Goal: Find specific page/section: Find specific page/section

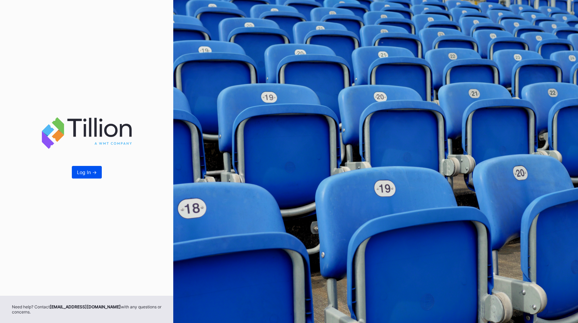
click at [90, 172] on div "Log In ->" at bounding box center [87, 172] width 20 height 6
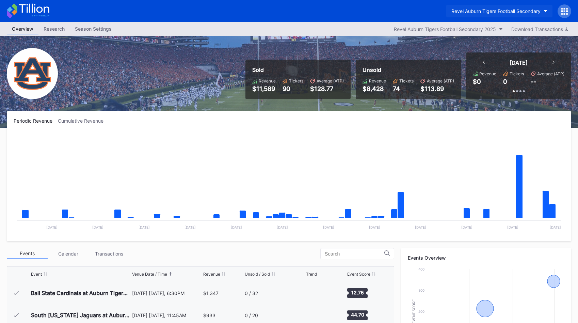
click at [498, 13] on div "Revel Auburn Tigers Football Secondary" at bounding box center [496, 11] width 89 height 6
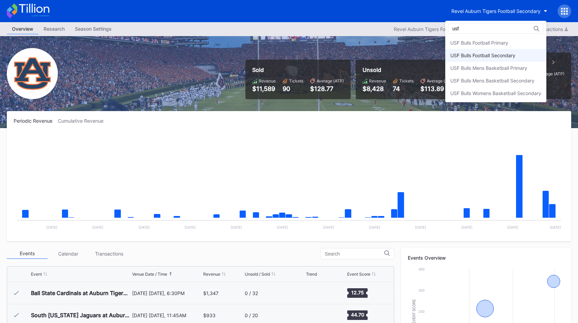
type input "usf"
click at [503, 57] on div "USF Bulls Football Secondary" at bounding box center [483, 55] width 65 height 6
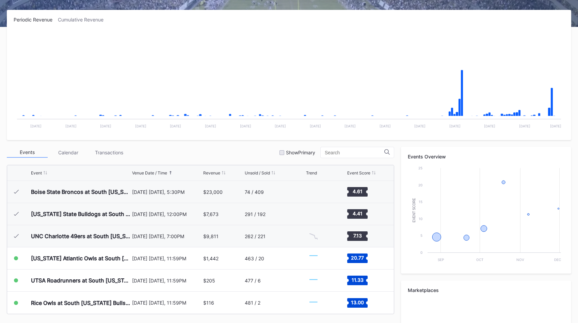
scroll to position [192, 0]
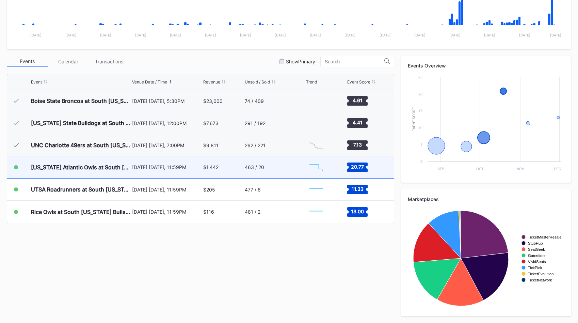
click at [269, 169] on div "463 / 20" at bounding box center [275, 166] width 60 height 21
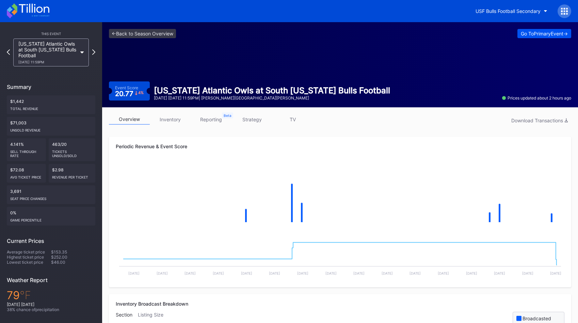
click at [523, 36] on button "Go To Primary Event ->" at bounding box center [545, 33] width 54 height 9
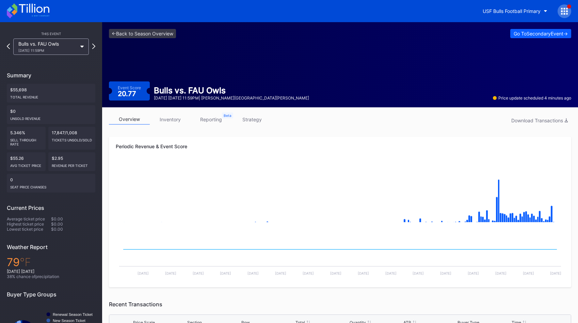
click at [163, 25] on div "<- Back to Season Overview Go To Secondary Event -> Event Score 20.77 Bulls vs.…" at bounding box center [340, 64] width 476 height 85
click at [166, 33] on link "<- Back to Season Overview" at bounding box center [142, 33] width 67 height 9
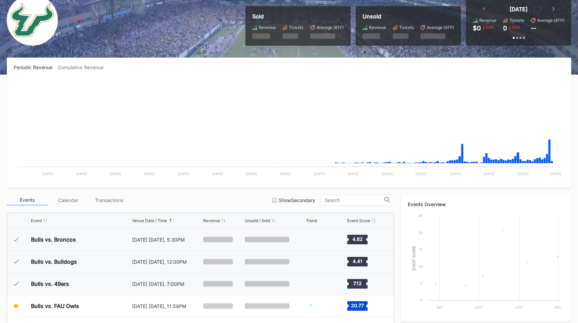
scroll to position [192, 0]
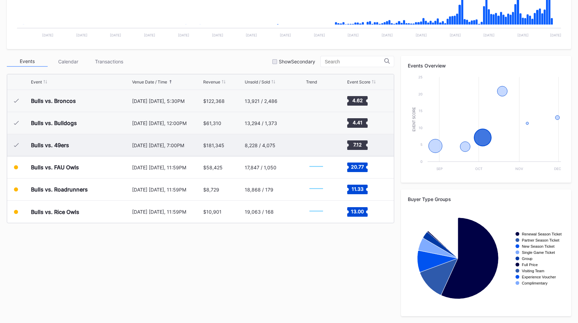
click at [223, 150] on div "$181,345" at bounding box center [223, 145] width 40 height 22
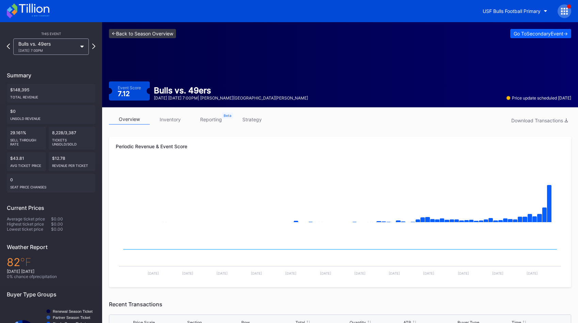
click at [174, 32] on link "<- Back to Season Overview" at bounding box center [142, 33] width 67 height 9
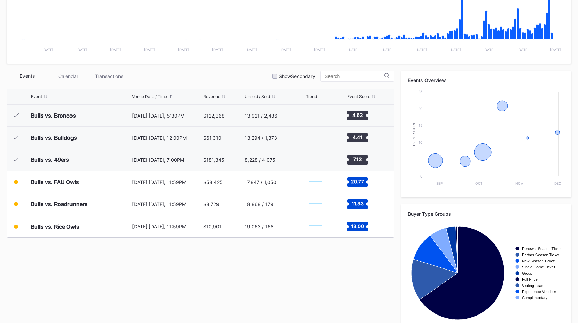
scroll to position [192, 0]
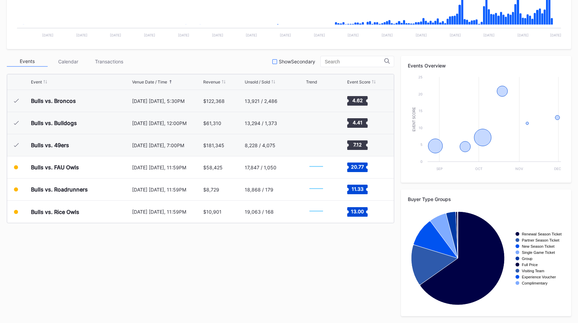
click at [292, 59] on div "Show Secondary" at bounding box center [297, 62] width 36 height 6
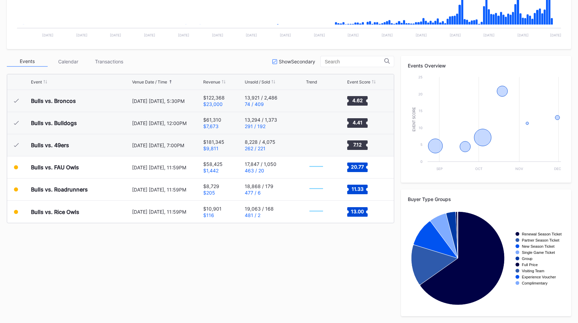
click at [294, 60] on div "Show Secondary" at bounding box center [297, 62] width 36 height 6
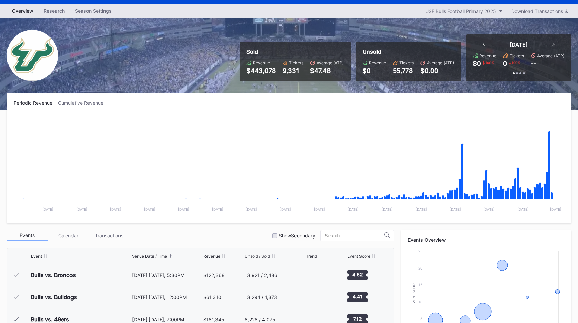
scroll to position [0, 0]
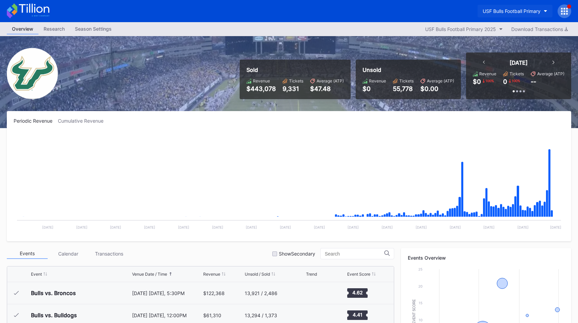
click at [504, 9] on div "USF Bulls Football Primary" at bounding box center [512, 11] width 58 height 6
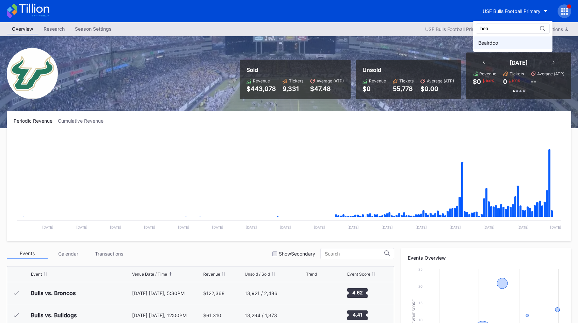
type input "bea"
click at [511, 46] on div "Beairdco" at bounding box center [513, 42] width 79 height 13
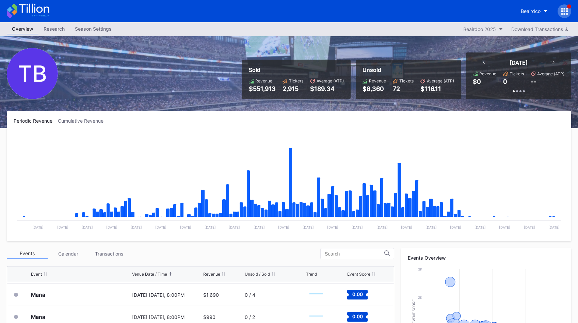
click at [14, 9] on icon at bounding box center [15, 7] width 6 height 9
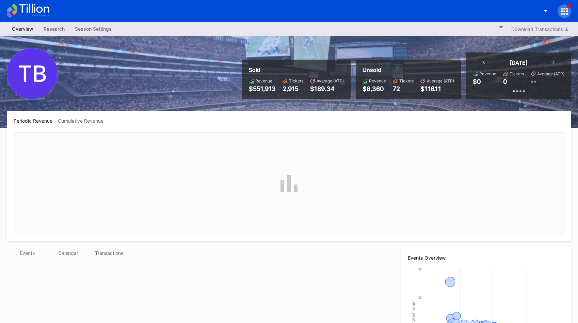
click at [541, 11] on div "button" at bounding box center [541, 11] width 0 height 0
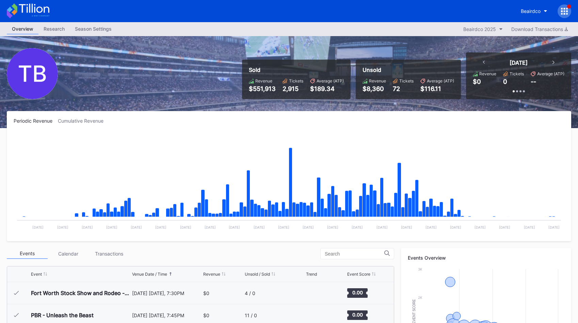
click at [445, 18] on div "Beairdco" at bounding box center [289, 11] width 578 height 22
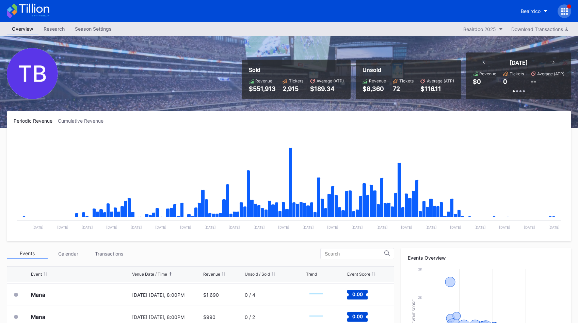
click at [37, 6] on icon at bounding box center [28, 10] width 43 height 15
drag, startPoint x: 48, startPoint y: 12, endPoint x: 56, endPoint y: 3, distance: 11.8
click at [48, 12] on icon at bounding box center [34, 8] width 30 height 9
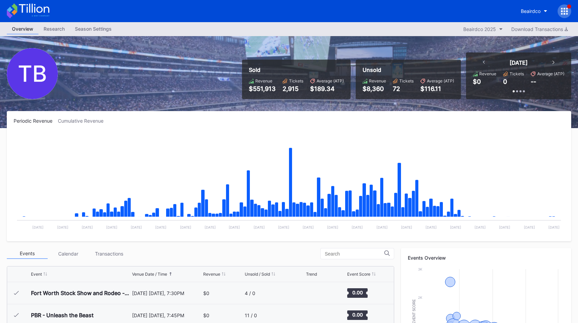
scroll to position [11180, 0]
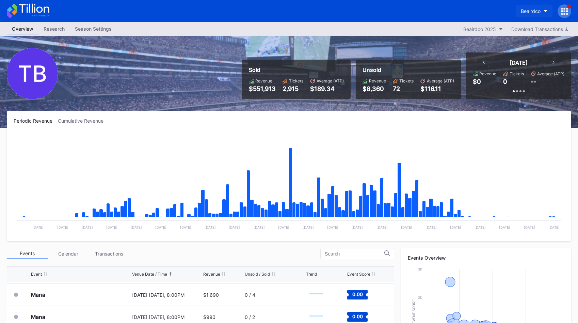
click at [531, 13] on div "Beairdco" at bounding box center [531, 11] width 20 height 6
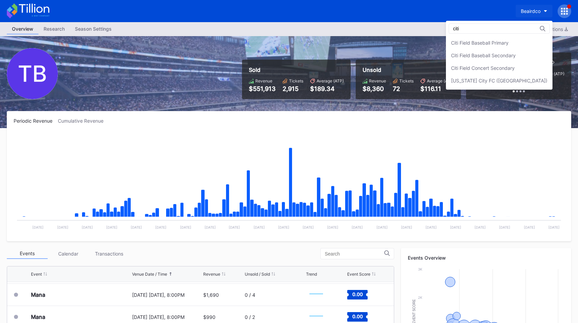
scroll to position [0, 0]
type input "citi"
drag, startPoint x: 518, startPoint y: 44, endPoint x: 521, endPoint y: 40, distance: 4.9
click at [509, 44] on div "Citi Field Baseball Primary" at bounding box center [480, 43] width 58 height 6
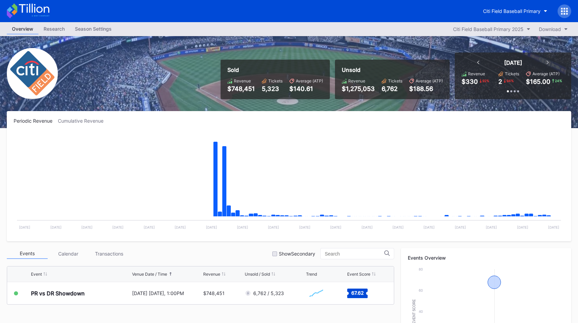
scroll to position [13, 0]
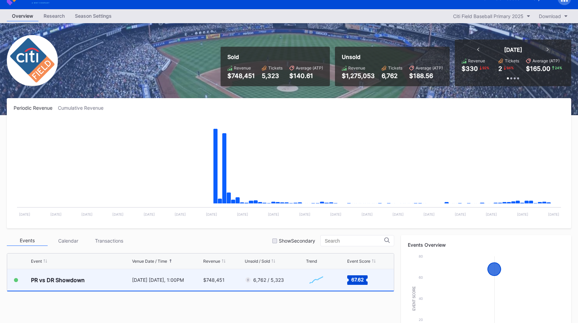
click at [287, 288] on div "6,762 / 5,323" at bounding box center [275, 279] width 60 height 21
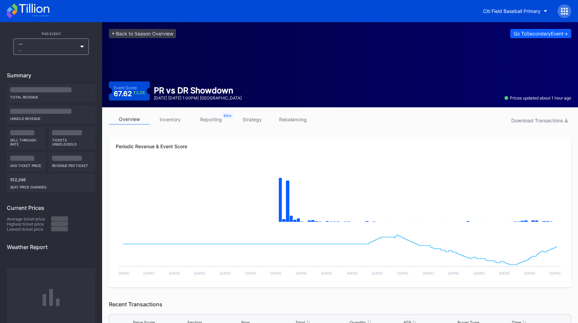
click at [522, 40] on div "<- Back to Season Overview Go To Secondary Event -> Event Score 67.62 2.2 % PR …" at bounding box center [340, 64] width 476 height 85
click at [521, 36] on div "Go To Secondary Event ->" at bounding box center [541, 34] width 54 height 6
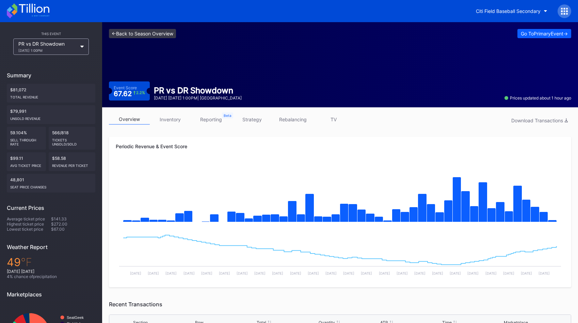
click at [176, 35] on link "<- Back to Season Overview" at bounding box center [142, 33] width 67 height 9
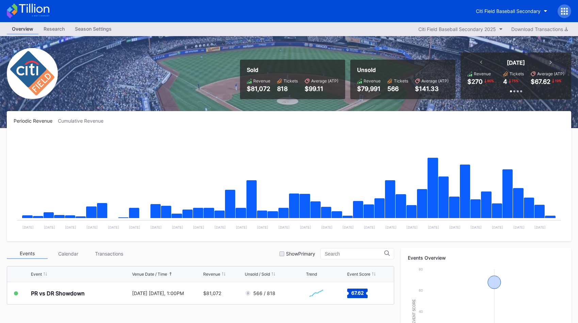
click at [42, 10] on icon at bounding box center [34, 8] width 30 height 9
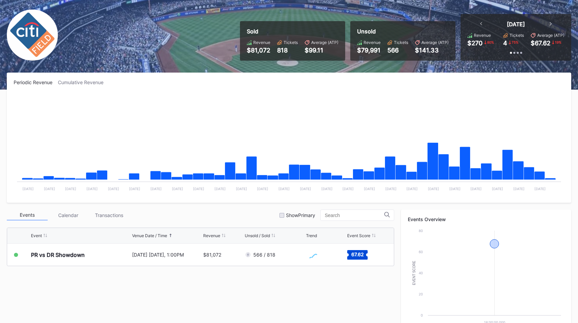
scroll to position [80, 0]
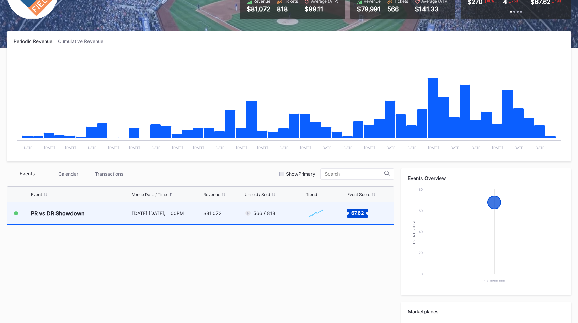
click at [265, 216] on div "566 / 818" at bounding box center [260, 213] width 31 height 7
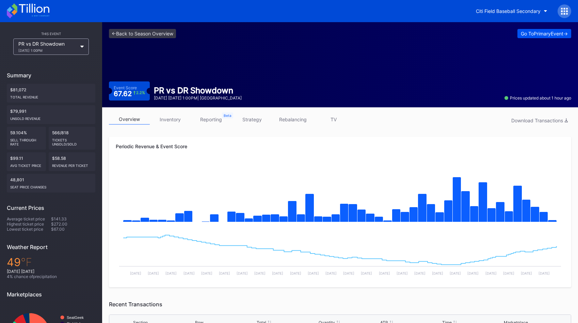
click at [541, 36] on button "Go To Primary Event ->" at bounding box center [545, 33] width 54 height 9
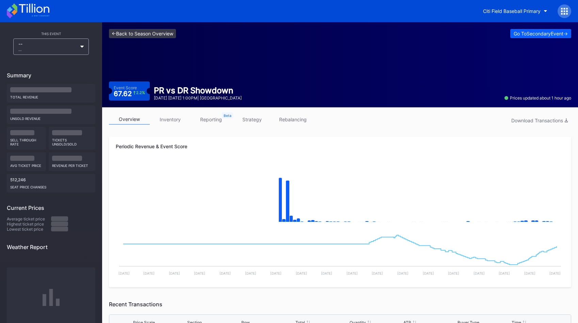
click at [139, 36] on link "<- Back to Season Overview" at bounding box center [142, 33] width 67 height 9
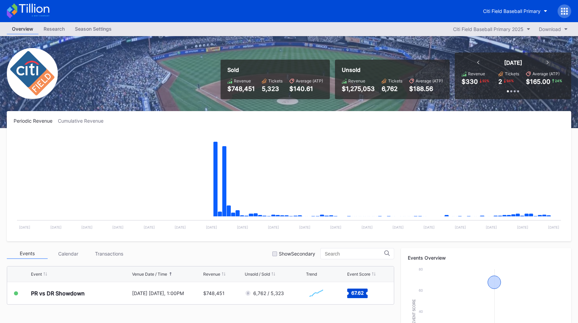
click at [22, 8] on icon at bounding box center [34, 8] width 30 height 9
click at [507, 8] on div "Citi Field Baseball Primary" at bounding box center [512, 11] width 58 height 6
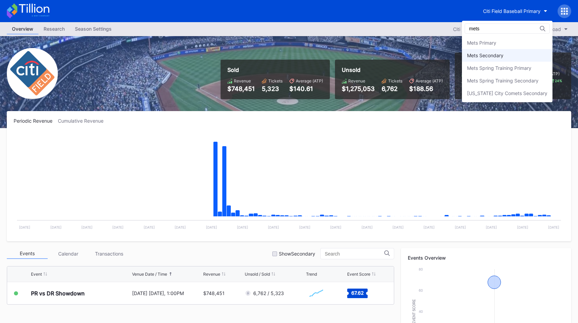
type input "mets"
click at [504, 58] on div "Mets Secondary" at bounding box center [485, 55] width 36 height 6
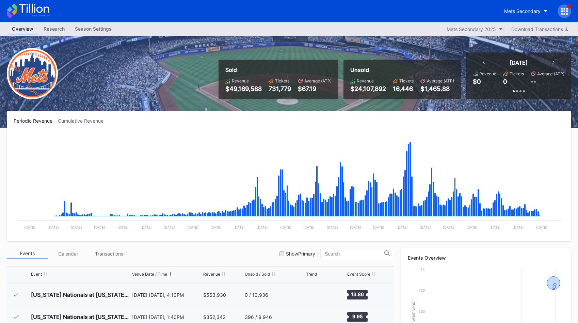
drag, startPoint x: 459, startPoint y: 127, endPoint x: 457, endPoint y: 112, distance: 15.2
click at [459, 126] on div "Periodic Revenue Cumulative Revenue Created with Highcharts 11.2.0 Chart title …" at bounding box center [289, 176] width 565 height 130
click at [510, 14] on button "Mets Secondary" at bounding box center [525, 11] width 53 height 13
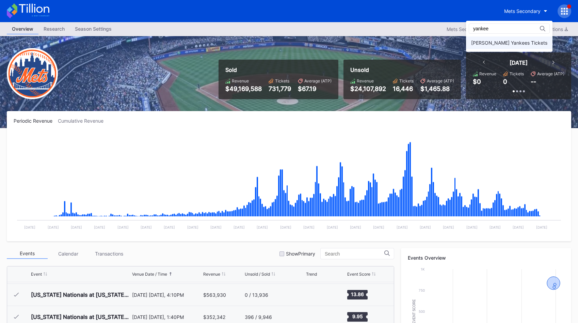
type input "yankee"
click at [514, 41] on div "[PERSON_NAME] Yankees Tickets" at bounding box center [509, 43] width 76 height 6
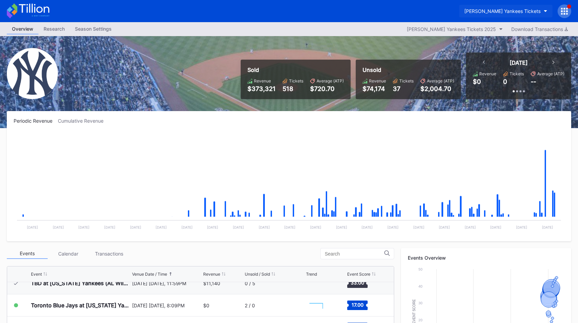
click at [511, 11] on div "[PERSON_NAME] Yankees Tickets" at bounding box center [503, 11] width 76 height 6
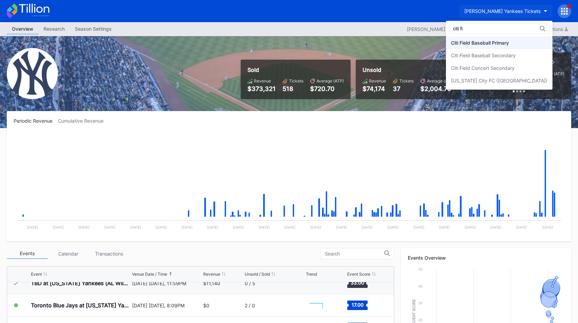
type input "citi fi"
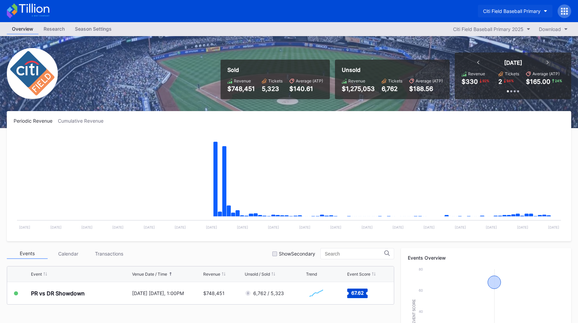
click at [520, 12] on div "Citi Field Baseball Primary" at bounding box center [512, 11] width 58 height 6
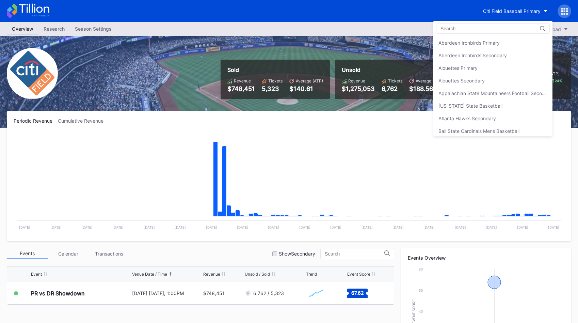
scroll to position [378, 0]
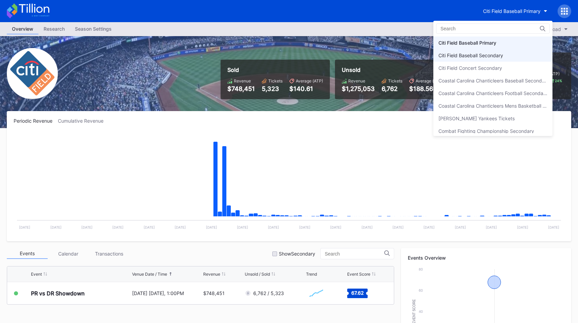
click at [497, 53] on div "Citi Field Baseball Secondary" at bounding box center [471, 55] width 65 height 6
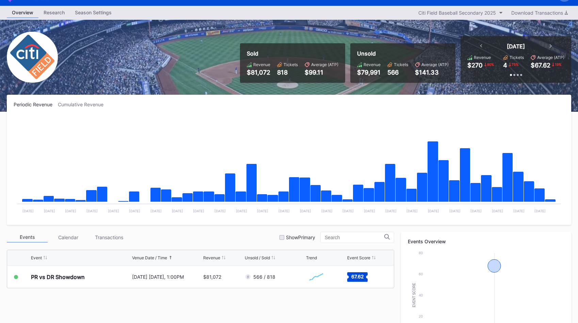
scroll to position [18, 0]
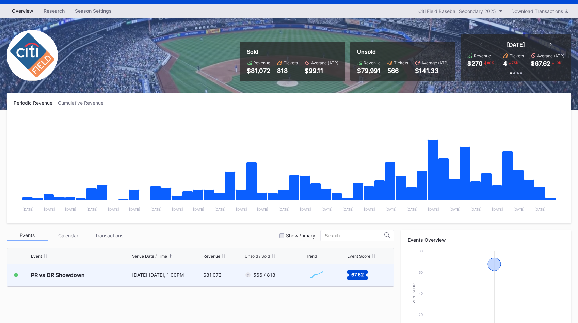
click at [267, 279] on div "566 / 818" at bounding box center [275, 274] width 60 height 21
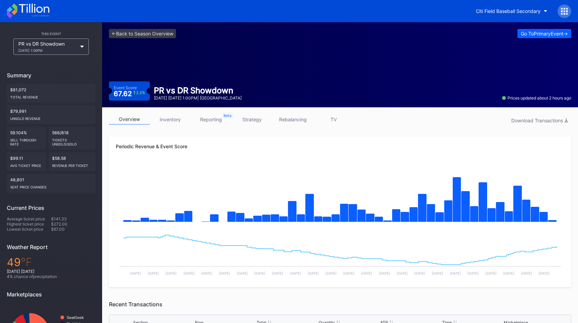
click at [175, 122] on link "inventory" at bounding box center [170, 119] width 41 height 11
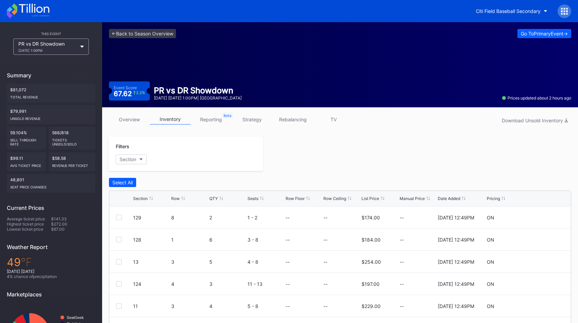
scroll to position [62, 0]
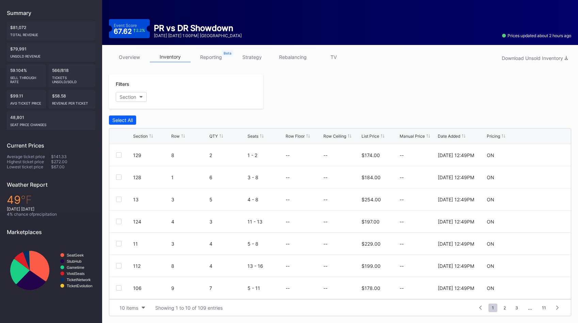
click at [369, 137] on div "List Price" at bounding box center [371, 136] width 18 height 5
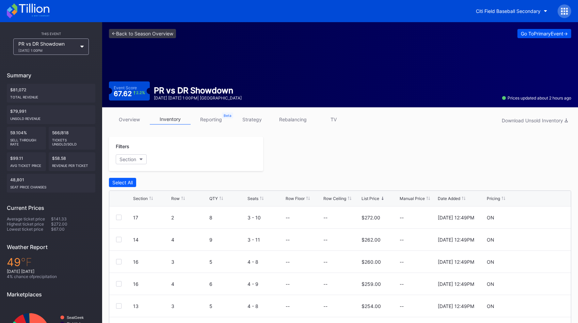
click at [558, 33] on div "Go To Primary Event ->" at bounding box center [544, 34] width 47 height 6
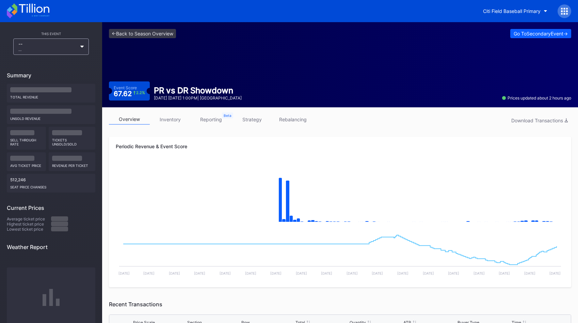
click at [251, 121] on link "strategy" at bounding box center [252, 119] width 41 height 11
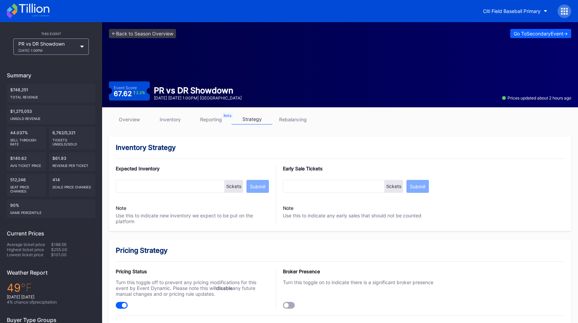
click at [38, 10] on icon at bounding box center [28, 10] width 43 height 15
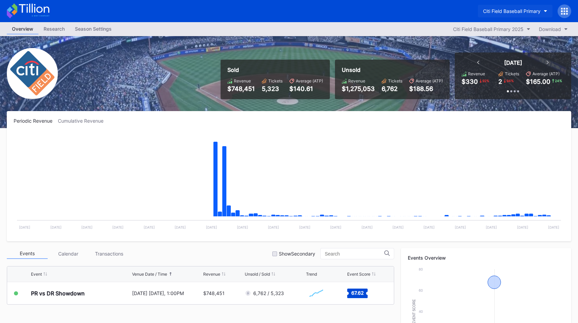
click at [511, 13] on div "Citi Field Baseball Primary" at bounding box center [512, 11] width 58 height 6
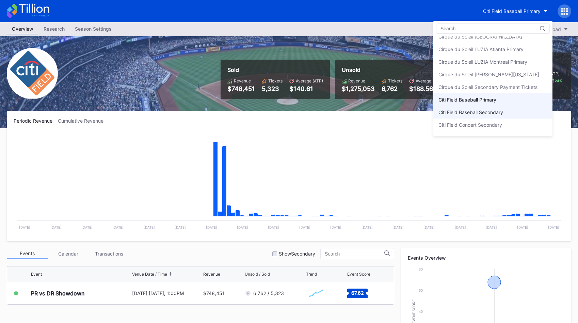
scroll to position [315, 0]
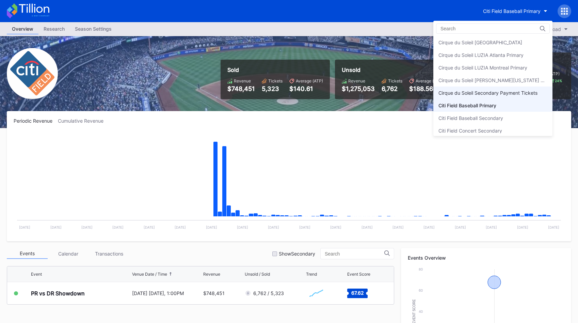
click at [502, 89] on div "Cirque du Soleil Secondary Payment Tickets" at bounding box center [493, 93] width 119 height 13
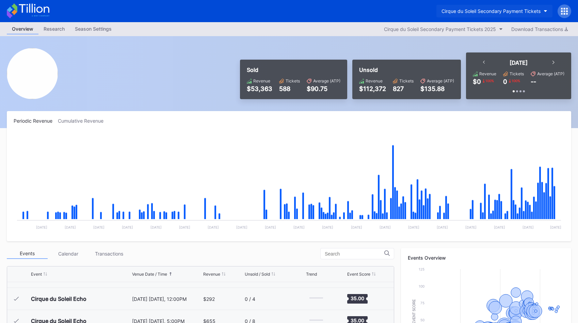
click at [466, 14] on div "Cirque du Soleil Secondary Payment Tickets" at bounding box center [491, 11] width 99 height 6
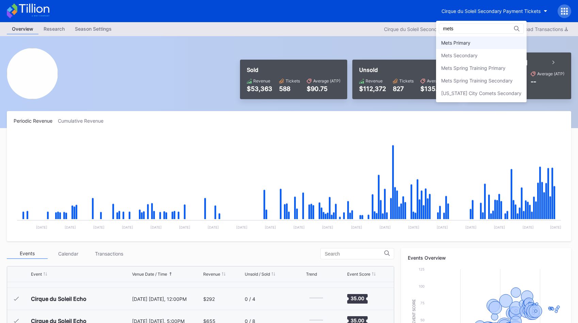
type input "mets"
click at [460, 43] on div "Mets Primary" at bounding box center [455, 43] width 29 height 6
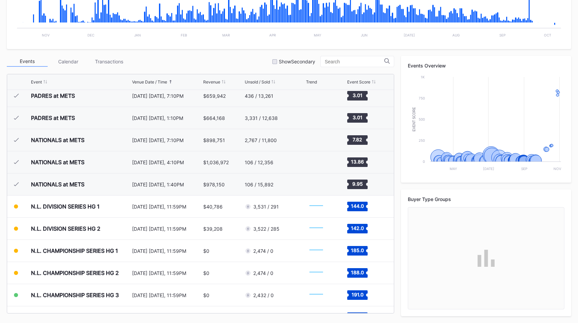
scroll to position [1725, 0]
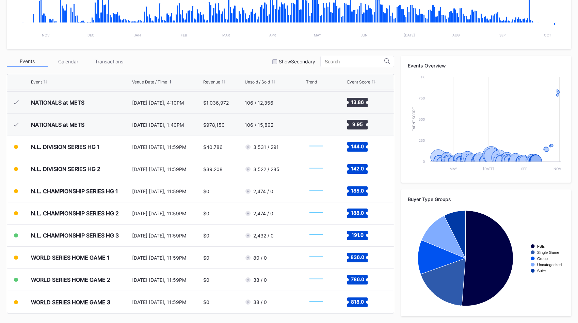
scroll to position [0, 0]
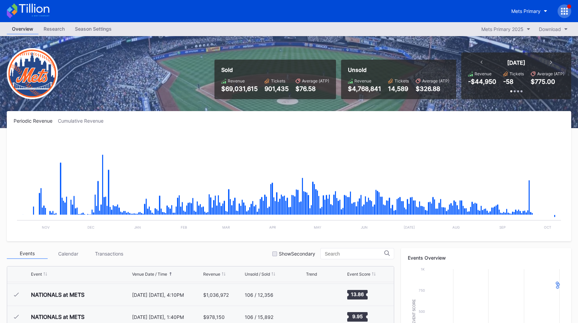
click at [40, 10] on icon at bounding box center [28, 10] width 43 height 15
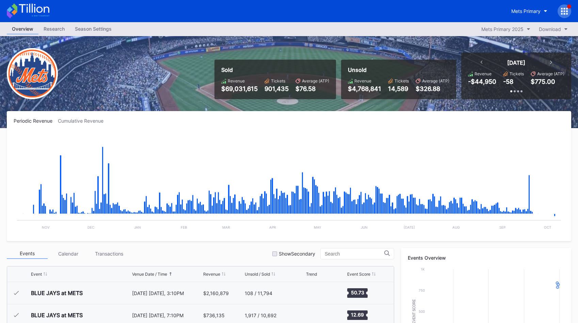
scroll to position [1725, 0]
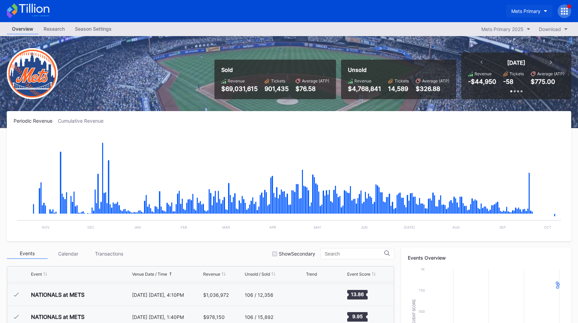
click at [521, 11] on div "Mets Primary" at bounding box center [526, 11] width 29 height 6
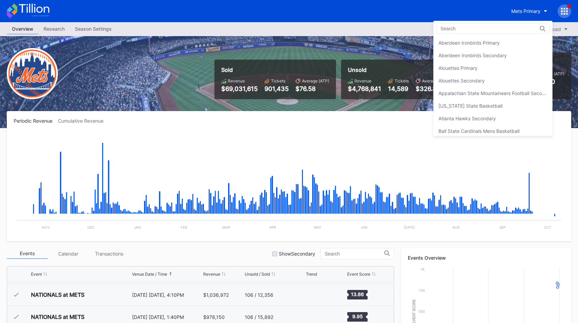
scroll to position [1059, 0]
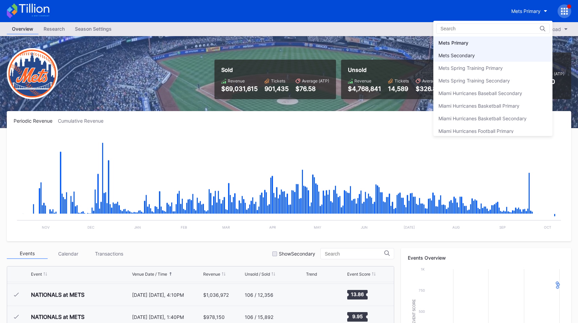
click at [506, 51] on div "Mets Secondary" at bounding box center [493, 55] width 119 height 13
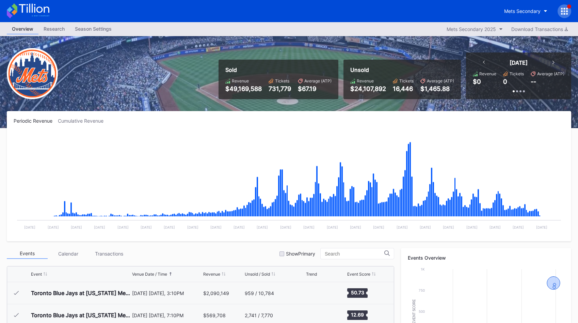
scroll to position [1725, 0]
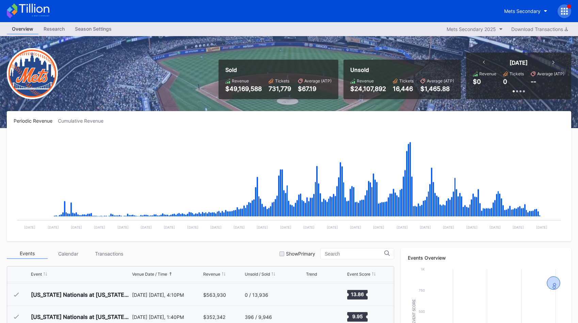
click at [33, 15] on icon at bounding box center [28, 10] width 43 height 15
click at [508, 12] on div "Mets Secondary" at bounding box center [523, 11] width 36 height 6
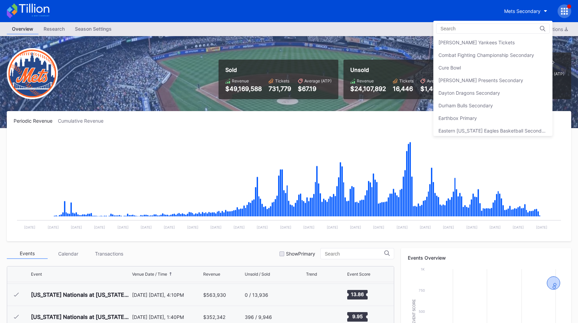
scroll to position [451, 0]
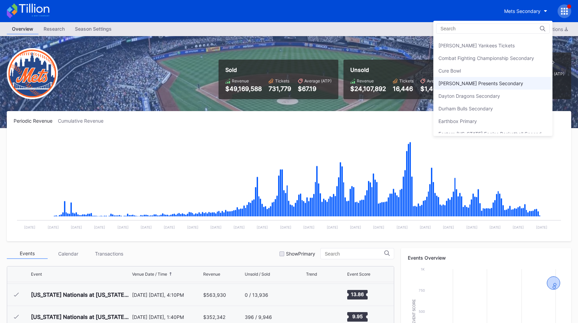
click at [498, 86] on div "[PERSON_NAME] Presents Secondary" at bounding box center [481, 83] width 85 height 6
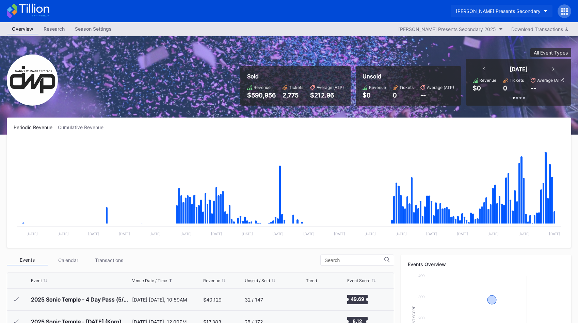
click at [472, 11] on div "[PERSON_NAME] Presents Secondary" at bounding box center [498, 11] width 85 height 6
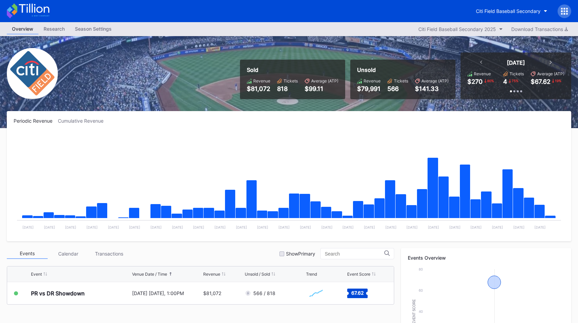
click at [564, 12] on icon at bounding box center [564, 11] width 7 height 7
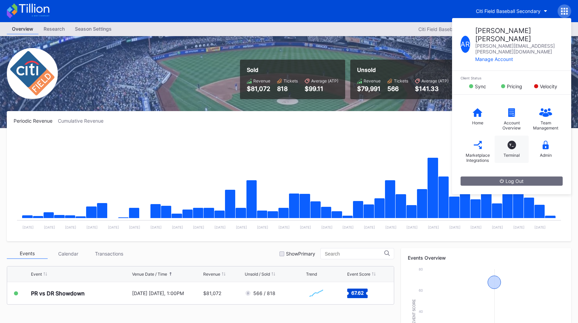
click at [513, 153] on div "Terminal" at bounding box center [512, 155] width 16 height 5
